Goal: Check status

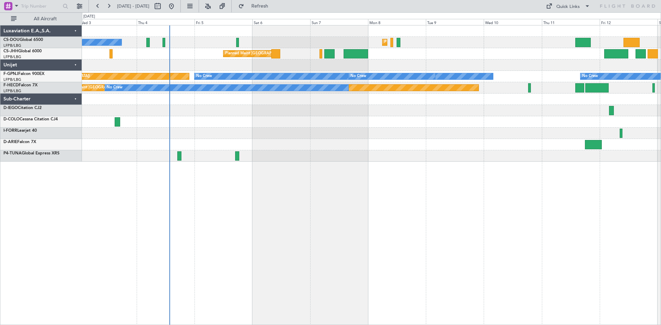
drag, startPoint x: 226, startPoint y: 152, endPoint x: 400, endPoint y: 265, distance: 207.9
click at [280, 210] on div "Planned Maint [GEOGRAPHIC_DATA] ([GEOGRAPHIC_DATA]) No Crew Planned Maint [GEOG…" at bounding box center [371, 175] width 579 height 300
drag, startPoint x: 238, startPoint y: 158, endPoint x: 291, endPoint y: 216, distance: 78.5
click at [244, 190] on div "Planned Maint [GEOGRAPHIC_DATA] ([GEOGRAPHIC_DATA]) No Crew Planned Maint [GEOG…" at bounding box center [371, 175] width 579 height 300
click at [291, 184] on div "Planned Maint [GEOGRAPHIC_DATA] ([GEOGRAPHIC_DATA]) No Crew Planned Maint [GEOG…" at bounding box center [371, 175] width 579 height 300
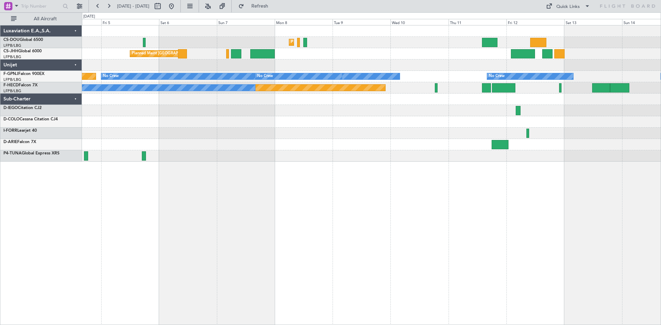
click at [408, 202] on div "Planned Maint [GEOGRAPHIC_DATA] ([GEOGRAPHIC_DATA]) Planned Maint [GEOGRAPHIC_D…" at bounding box center [371, 175] width 579 height 300
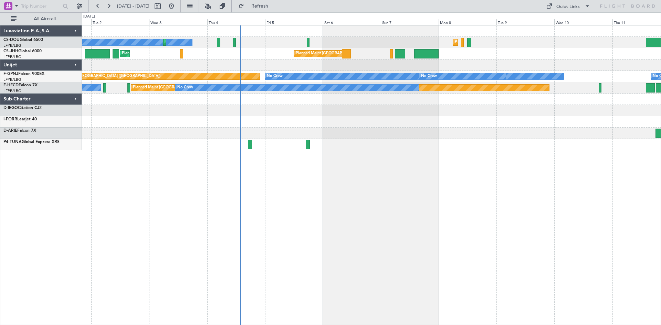
click at [432, 187] on div "Planned Maint [GEOGRAPHIC_DATA] ([GEOGRAPHIC_DATA]) No Crew Planned Maint [GEOG…" at bounding box center [371, 175] width 579 height 300
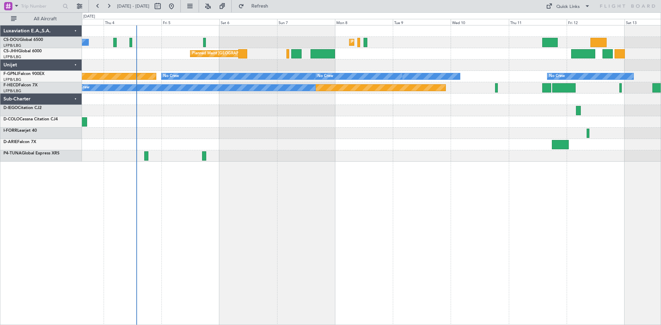
click at [328, 245] on div "Planned Maint [GEOGRAPHIC_DATA] ([GEOGRAPHIC_DATA]) No Crew Planned Maint [GEOG…" at bounding box center [371, 175] width 579 height 300
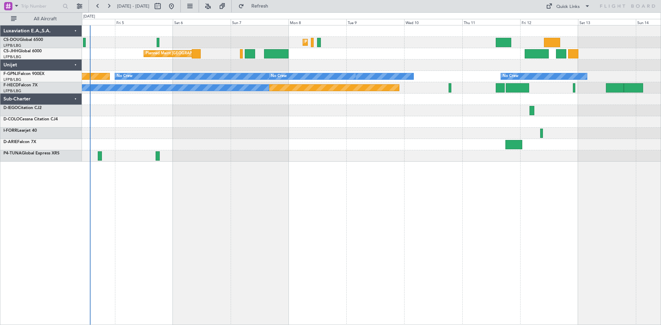
click at [393, 168] on div "Planned Maint [GEOGRAPHIC_DATA] ([GEOGRAPHIC_DATA]) Planned Maint [GEOGRAPHIC_D…" at bounding box center [371, 175] width 579 height 300
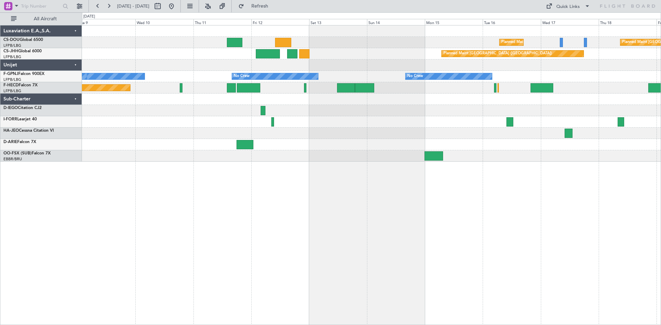
click at [230, 111] on div "Planned Maint [GEOGRAPHIC_DATA] ([GEOGRAPHIC_DATA]) Planned Maint [GEOGRAPHIC_D…" at bounding box center [371, 175] width 579 height 300
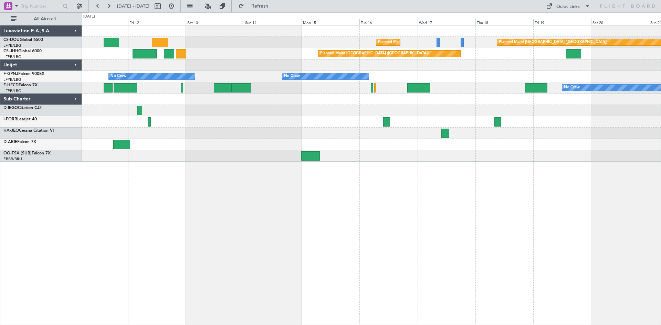
click at [361, 187] on div "Planned Maint [GEOGRAPHIC_DATA] ([GEOGRAPHIC_DATA]) Planned Maint [GEOGRAPHIC_D…" at bounding box center [371, 175] width 579 height 300
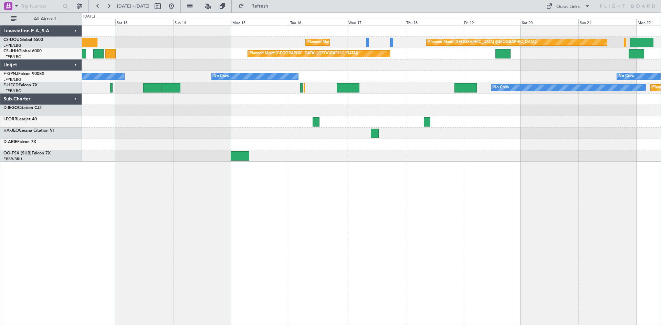
click at [435, 126] on div at bounding box center [371, 121] width 579 height 11
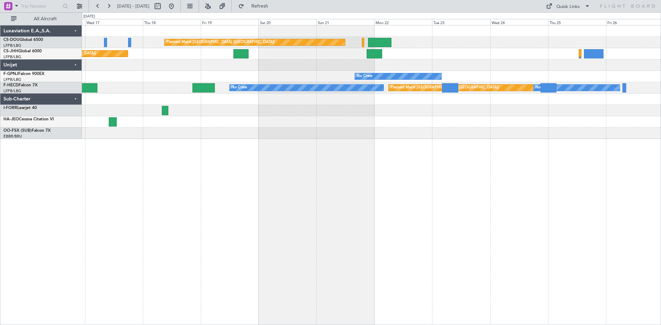
click at [242, 160] on div "Planned Maint [GEOGRAPHIC_DATA] ([GEOGRAPHIC_DATA]) Planned Maint [GEOGRAPHIC_D…" at bounding box center [371, 175] width 579 height 300
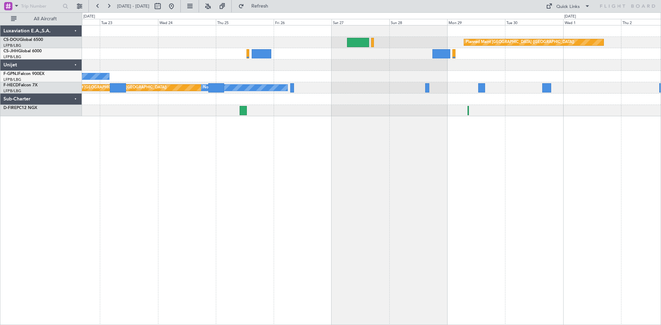
click at [300, 150] on div "Planned Maint [GEOGRAPHIC_DATA] ([GEOGRAPHIC_DATA]) Planned Maint [GEOGRAPHIC_D…" at bounding box center [371, 175] width 579 height 300
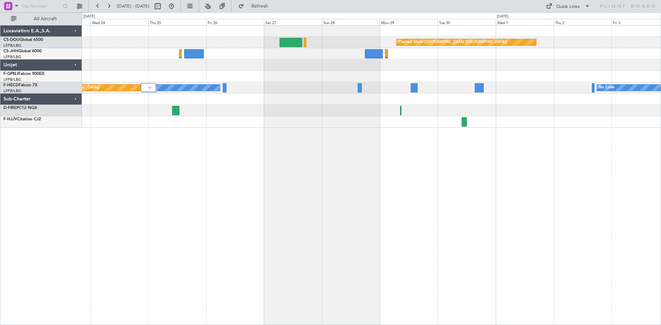
click at [229, 161] on div "Planned Maint [GEOGRAPHIC_DATA] ([GEOGRAPHIC_DATA]) Planned Maint [GEOGRAPHIC_D…" at bounding box center [371, 175] width 579 height 300
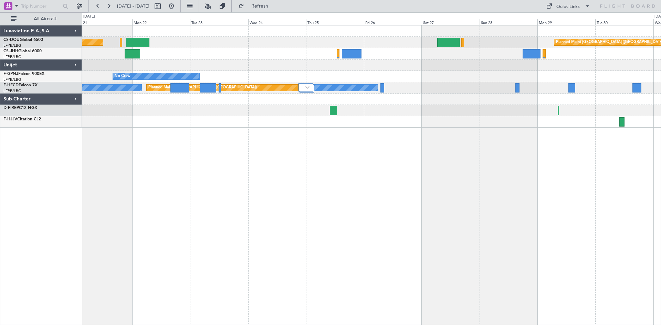
click at [466, 214] on div "Planned Maint [GEOGRAPHIC_DATA] ([GEOGRAPHIC_DATA]) Planned Maint [GEOGRAPHIC_D…" at bounding box center [371, 175] width 579 height 300
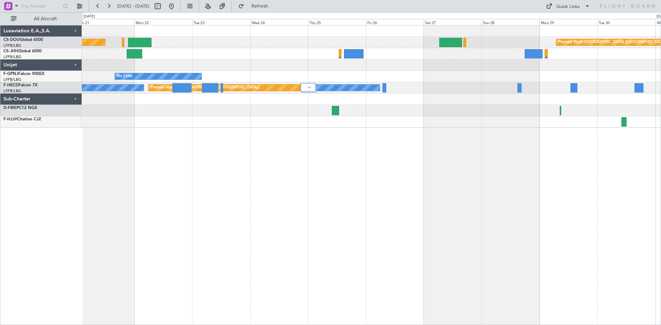
click at [417, 223] on div "Planned Maint [GEOGRAPHIC_DATA] ([GEOGRAPHIC_DATA]) Planned Maint [GEOGRAPHIC_D…" at bounding box center [371, 175] width 579 height 300
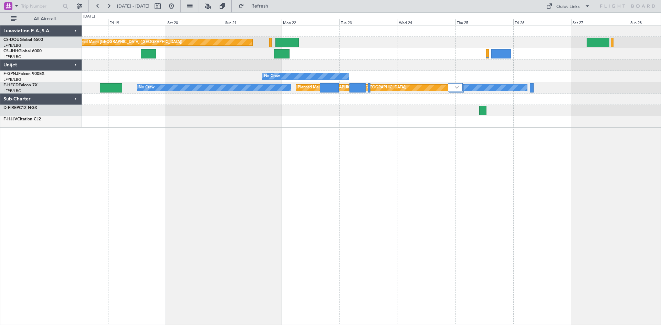
click at [380, 197] on div "Planned Maint [GEOGRAPHIC_DATA] ([GEOGRAPHIC_DATA]) Planned Maint [GEOGRAPHIC_D…" at bounding box center [371, 175] width 579 height 300
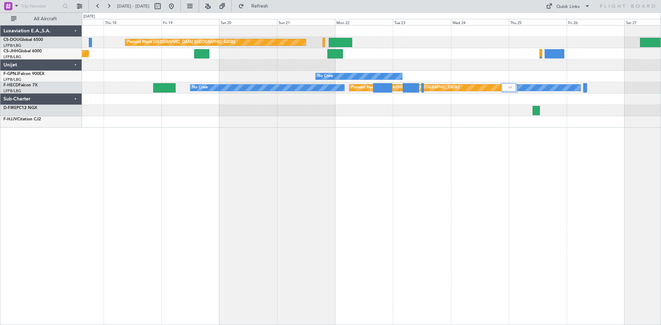
click at [341, 175] on div "Planned Maint [GEOGRAPHIC_DATA] ([GEOGRAPHIC_DATA]) Planned Maint [GEOGRAPHIC_D…" at bounding box center [371, 175] width 579 height 300
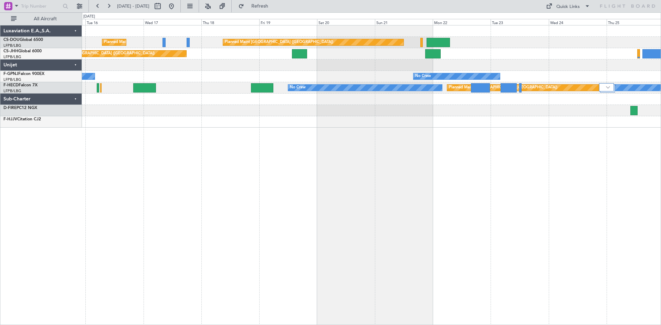
click at [311, 169] on div "Planned Maint [GEOGRAPHIC_DATA] ([GEOGRAPHIC_DATA]) Planned Maint [GEOGRAPHIC_D…" at bounding box center [371, 175] width 579 height 300
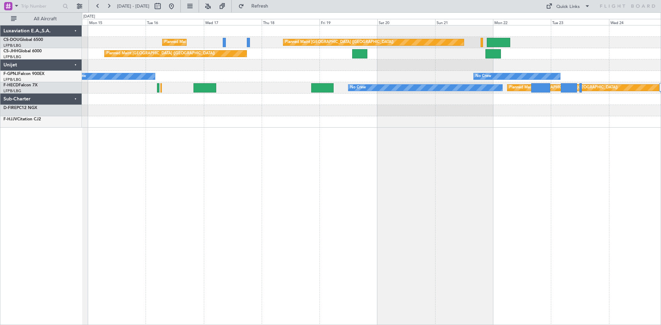
click at [263, 151] on div "Planned Maint [GEOGRAPHIC_DATA] ([GEOGRAPHIC_DATA]) Planned Maint [GEOGRAPHIC_D…" at bounding box center [371, 175] width 579 height 300
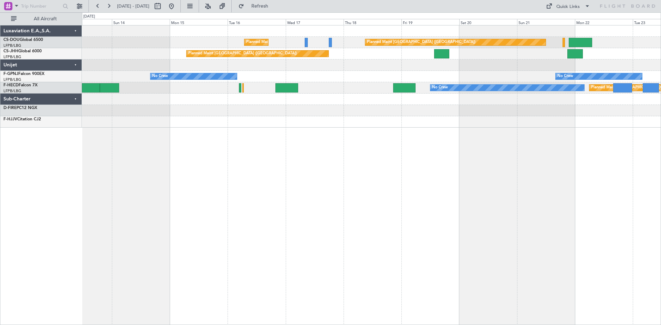
click at [282, 139] on div "Planned Maint [GEOGRAPHIC_DATA] ([GEOGRAPHIC_DATA]) Planned Maint [GEOGRAPHIC_D…" at bounding box center [371, 175] width 579 height 300
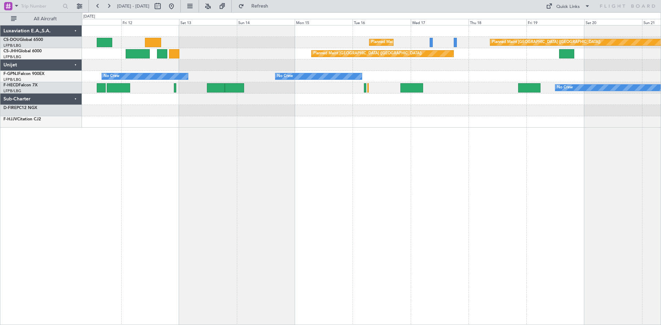
click at [304, 129] on div "Planned Maint [GEOGRAPHIC_DATA] ([GEOGRAPHIC_DATA]) Planned Maint [GEOGRAPHIC_D…" at bounding box center [371, 175] width 579 height 300
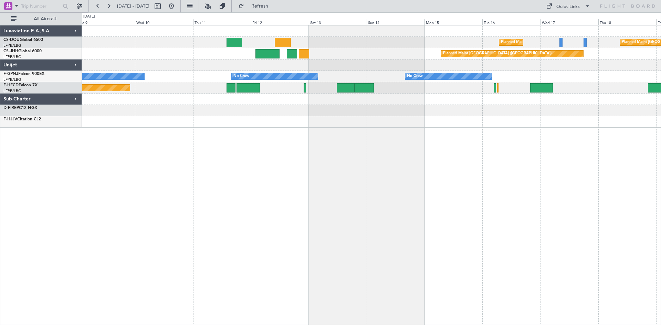
click at [291, 133] on div "Planned Maint [GEOGRAPHIC_DATA] ([GEOGRAPHIC_DATA]) Planned Maint [GEOGRAPHIC_D…" at bounding box center [371, 175] width 579 height 300
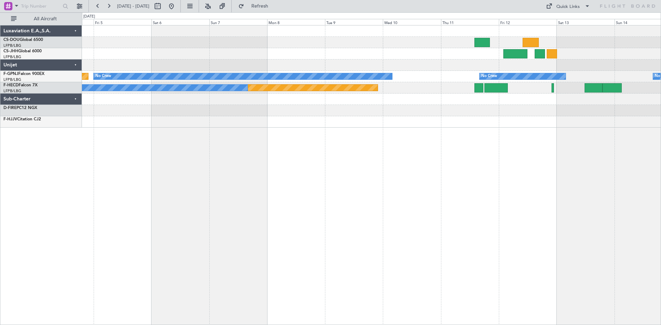
click at [342, 120] on div "Planned Maint [GEOGRAPHIC_DATA] ([GEOGRAPHIC_DATA]) No Crew Planned Maint [GEOG…" at bounding box center [371, 175] width 579 height 300
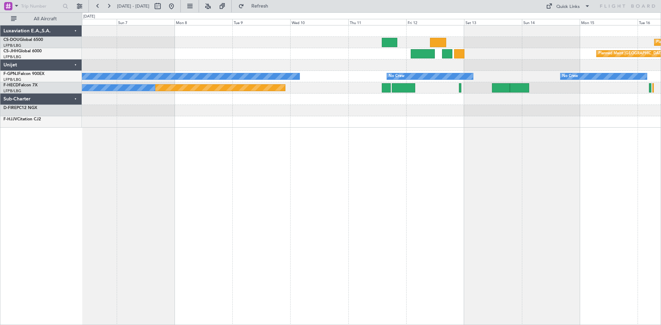
click at [147, 163] on div "Planned Maint [GEOGRAPHIC_DATA] ([GEOGRAPHIC_DATA]) Planned Maint [GEOGRAPHIC_D…" at bounding box center [371, 175] width 579 height 300
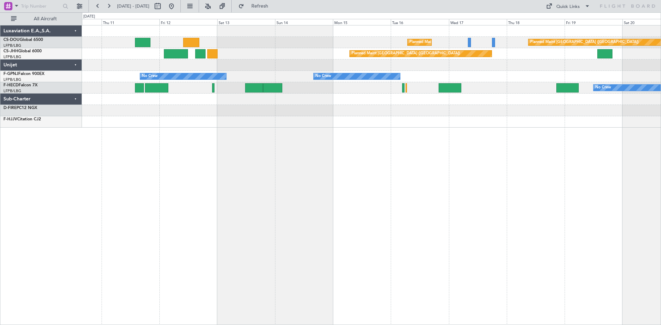
click at [133, 170] on div "Planned Maint [GEOGRAPHIC_DATA] ([GEOGRAPHIC_DATA]) Planned Maint [GEOGRAPHIC_D…" at bounding box center [371, 175] width 579 height 300
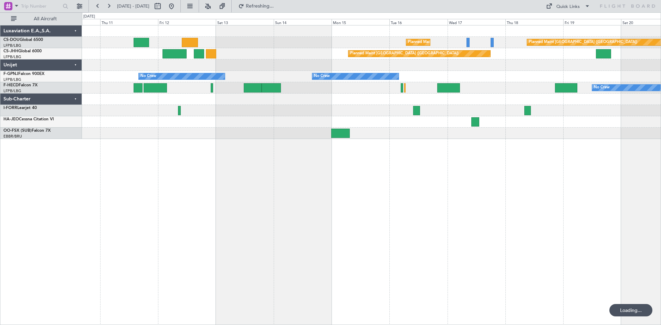
click at [311, 143] on div "Planned Maint [GEOGRAPHIC_DATA] ([GEOGRAPHIC_DATA]) Planned Maint [GEOGRAPHIC_D…" at bounding box center [371, 175] width 579 height 300
